Goal: Task Accomplishment & Management: Manage account settings

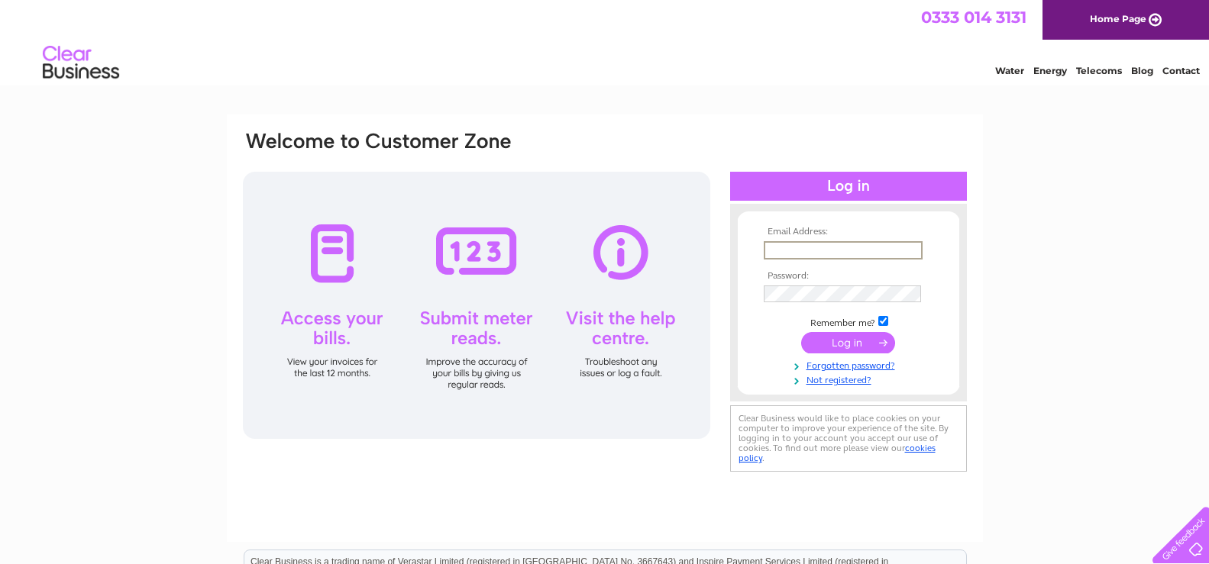
type input "[EMAIL_ADDRESS][DOMAIN_NAME]"
click at [801, 332] on input "submit" at bounding box center [848, 342] width 94 height 21
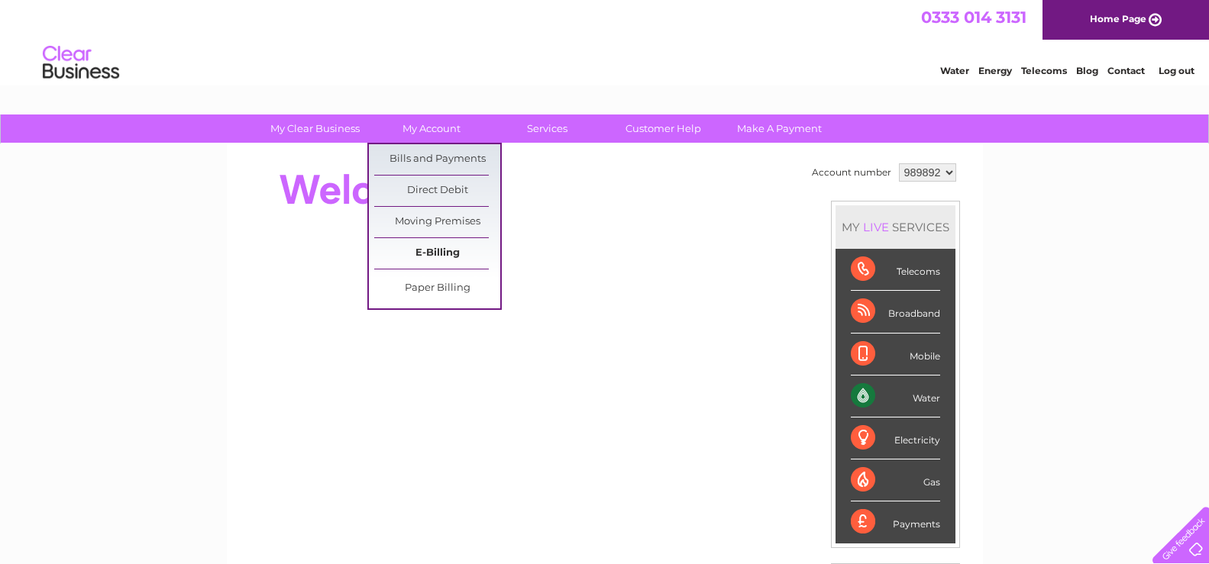
click at [448, 245] on link "E-Billing" at bounding box center [437, 253] width 126 height 31
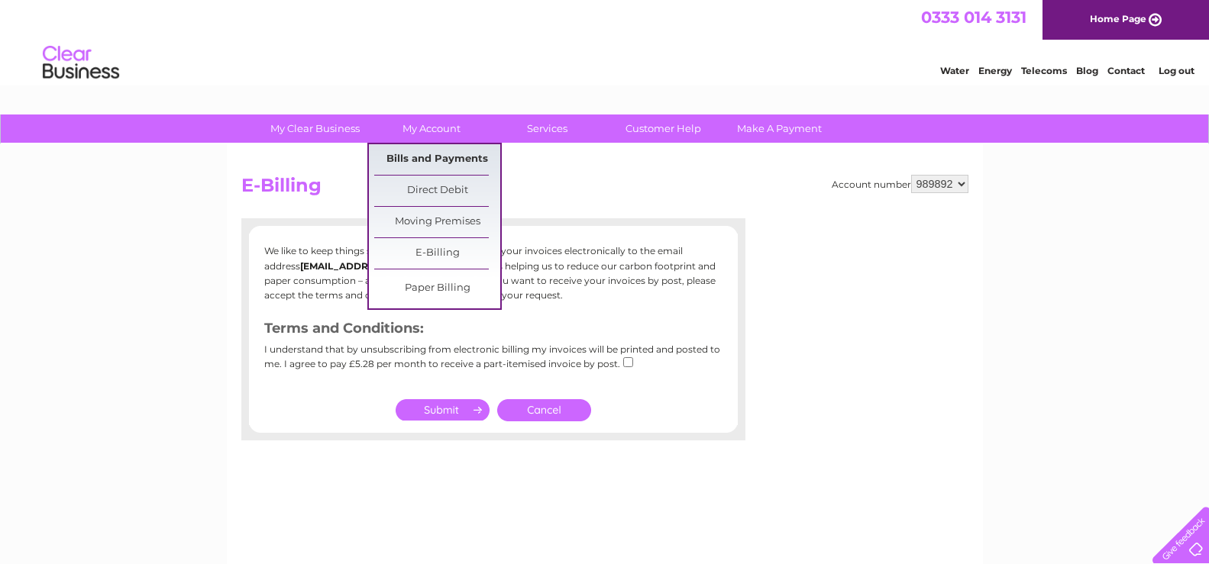
click at [457, 157] on link "Bills and Payments" at bounding box center [437, 159] width 126 height 31
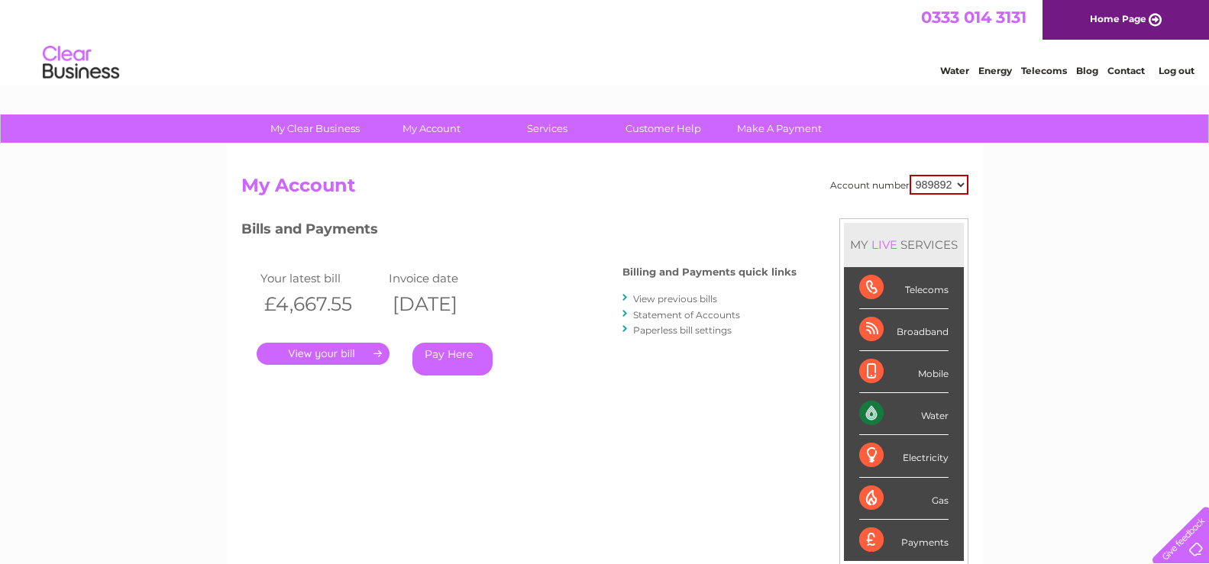
click at [333, 360] on link "." at bounding box center [323, 354] width 133 height 22
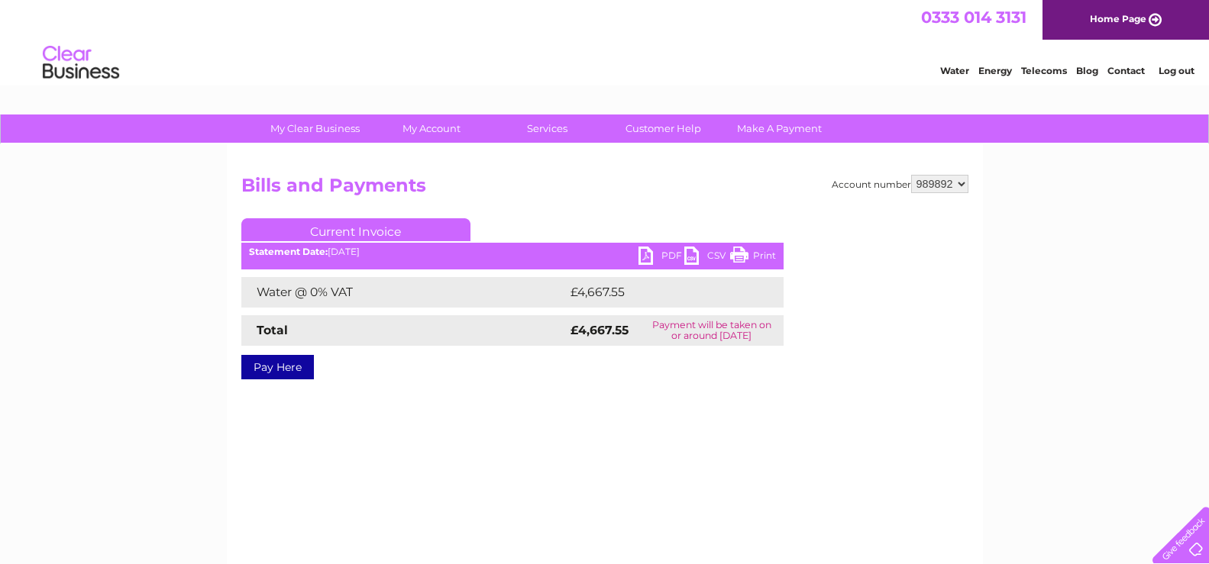
click at [667, 258] on link "PDF" at bounding box center [661, 258] width 46 height 22
